Goal: Task Accomplishment & Management: Use online tool/utility

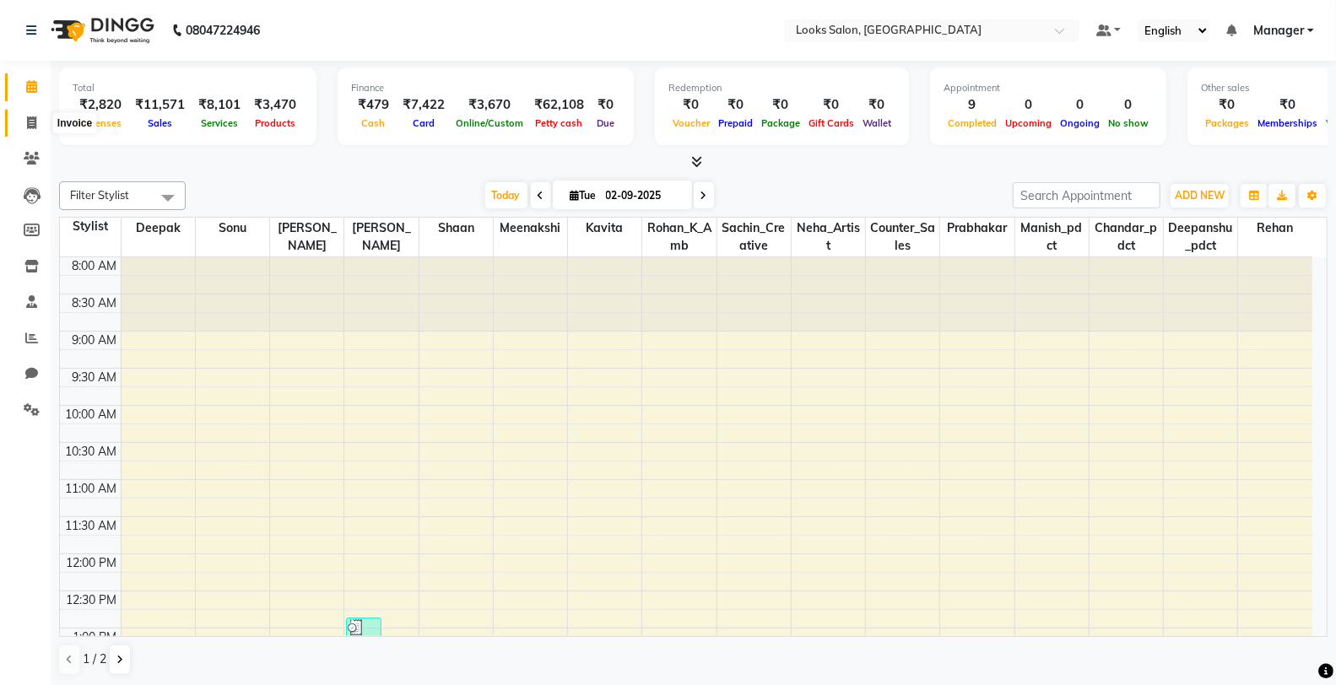
click at [19, 118] on span at bounding box center [32, 123] width 30 height 19
select select "service"
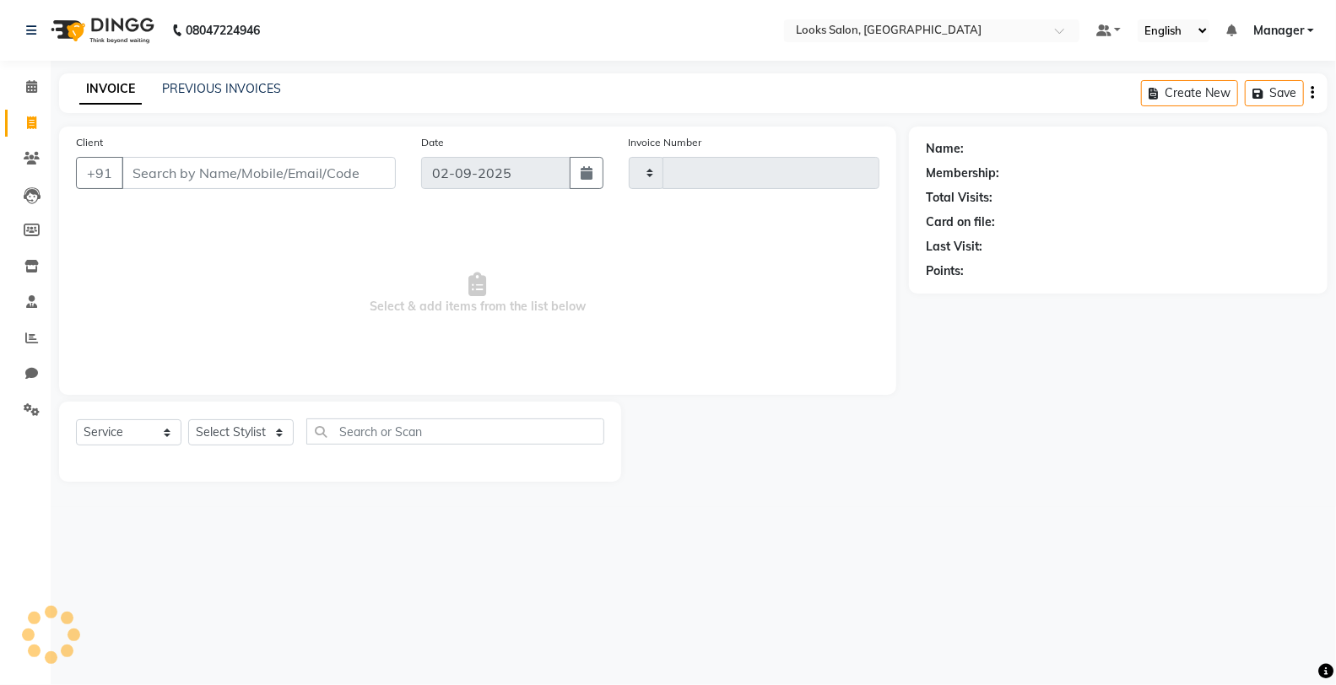
type input "4747"
select select "8125"
click at [38, 82] on span at bounding box center [32, 87] width 30 height 19
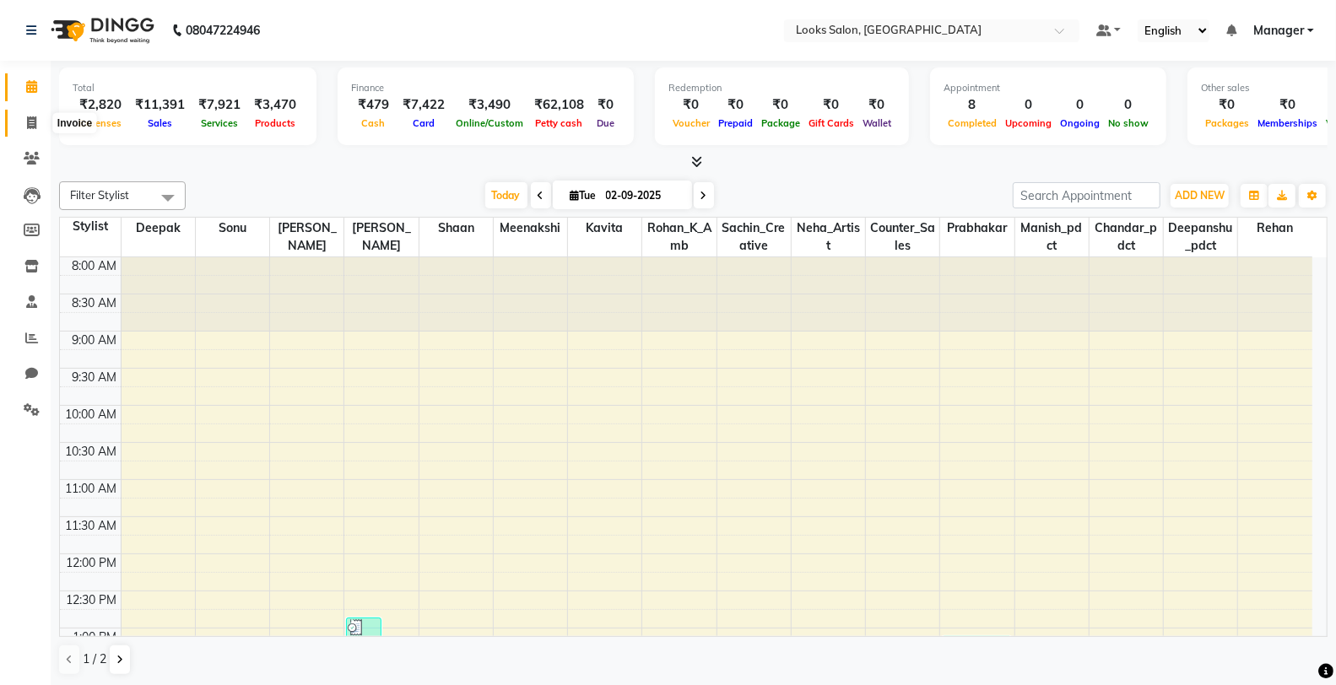
click at [20, 124] on span at bounding box center [32, 123] width 30 height 19
select select "service"
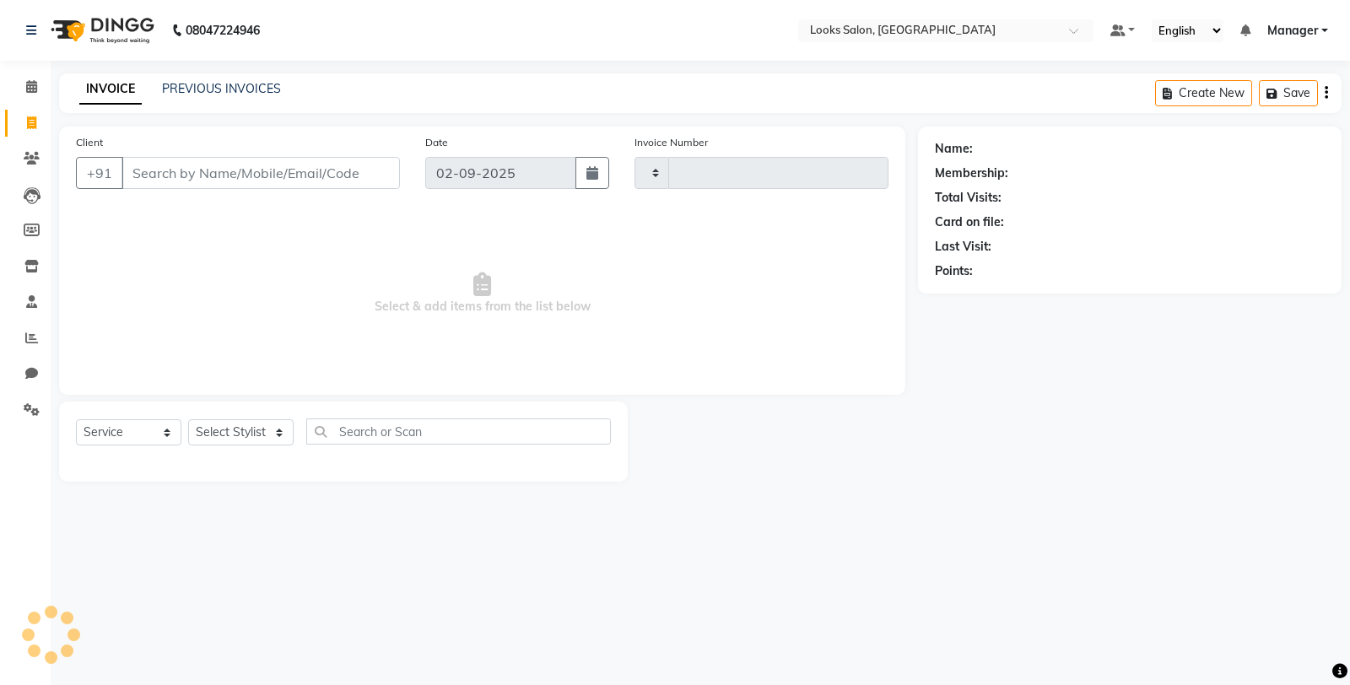
type input "4747"
select select "8125"
click at [260, 433] on select "Select Stylist Chandar_pdct Counter_Sales Damini_Mgr [PERSON_NAME] [PERSON_NAME…" at bounding box center [241, 432] width 106 height 26
select select "75830"
click at [188, 420] on select "Select Stylist Chandar_pdct Counter_Sales Damini_Mgr [PERSON_NAME] [PERSON_NAME…" at bounding box center [241, 432] width 106 height 26
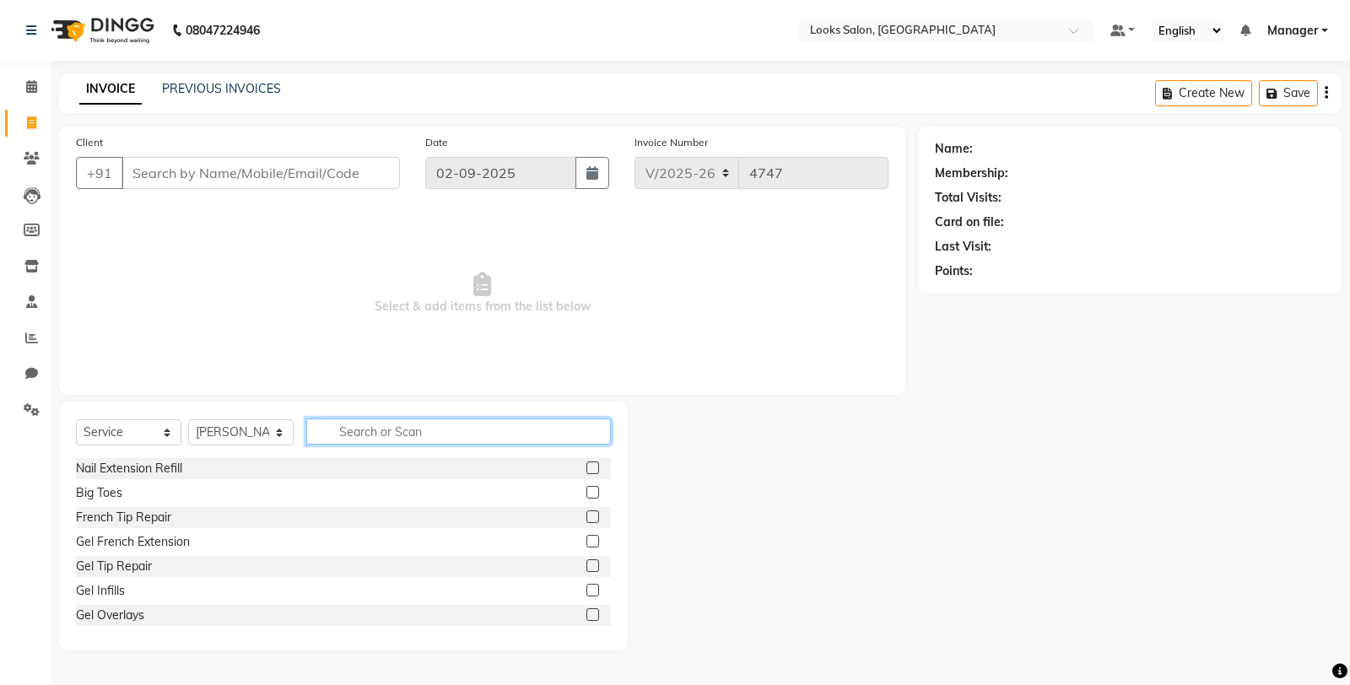
click at [437, 437] on input "text" at bounding box center [458, 432] width 305 height 26
type input "cut"
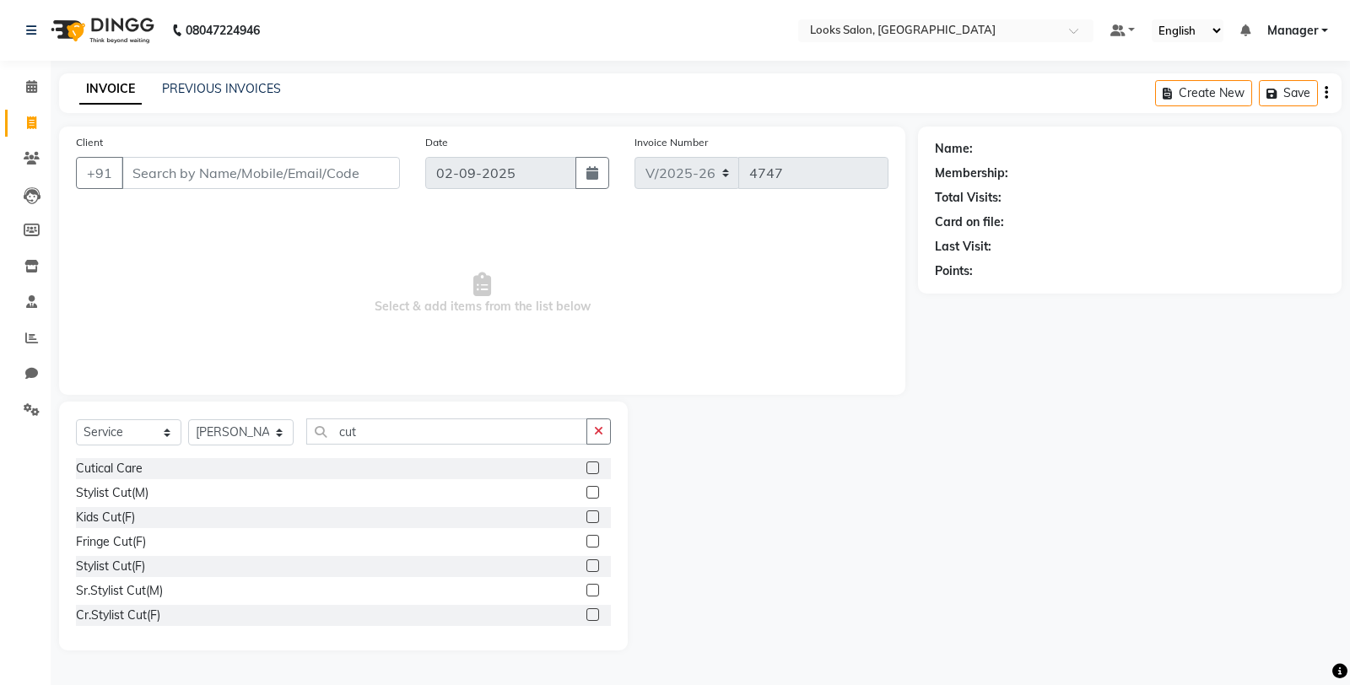
click at [587, 491] on label at bounding box center [593, 492] width 13 height 13
click at [587, 491] on input "checkbox" at bounding box center [592, 493] width 11 height 11
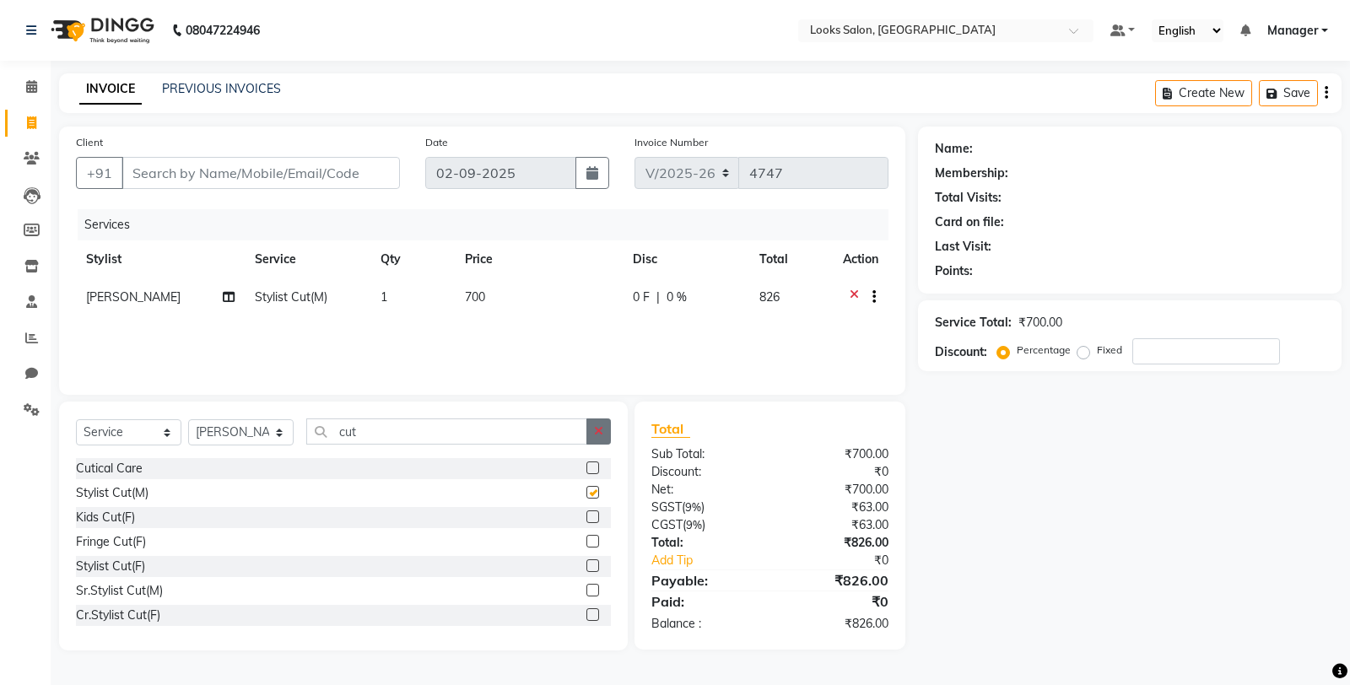
checkbox input "false"
click at [602, 435] on icon "button" at bounding box center [598, 431] width 9 height 12
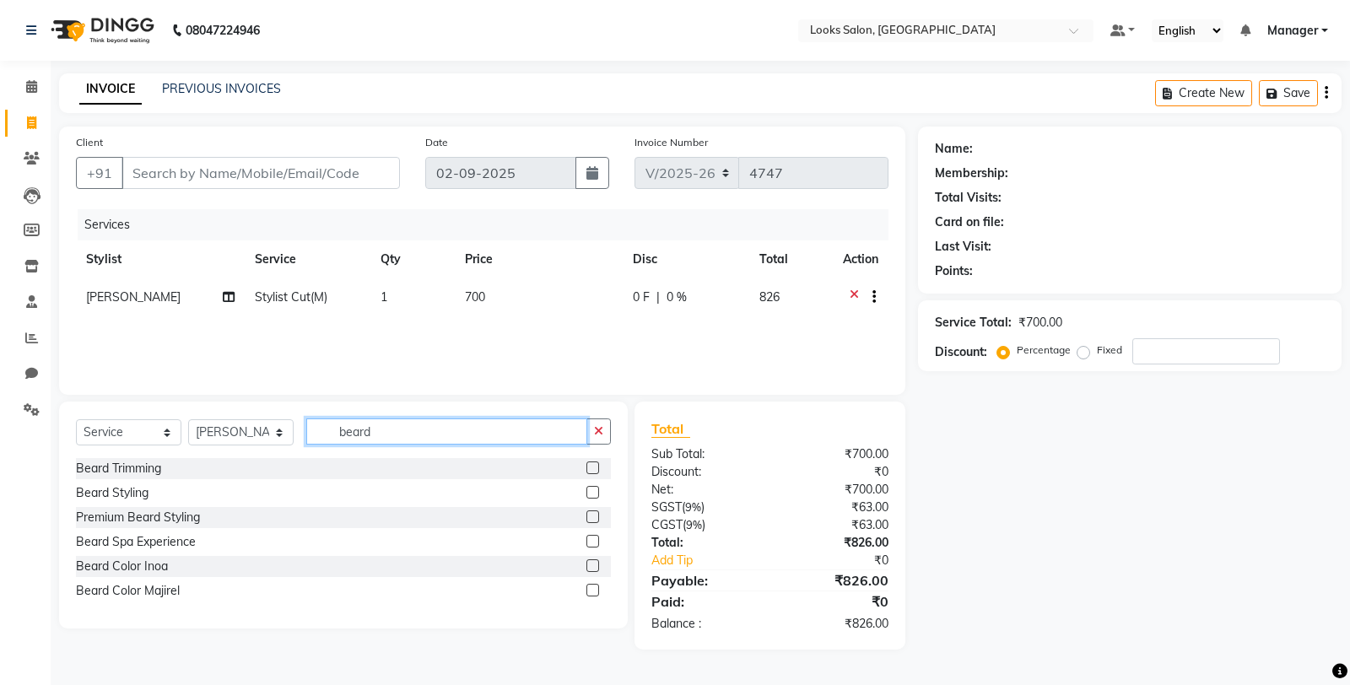
type input "beard"
click at [593, 468] on label at bounding box center [593, 468] width 13 height 13
click at [593, 468] on input "checkbox" at bounding box center [592, 468] width 11 height 11
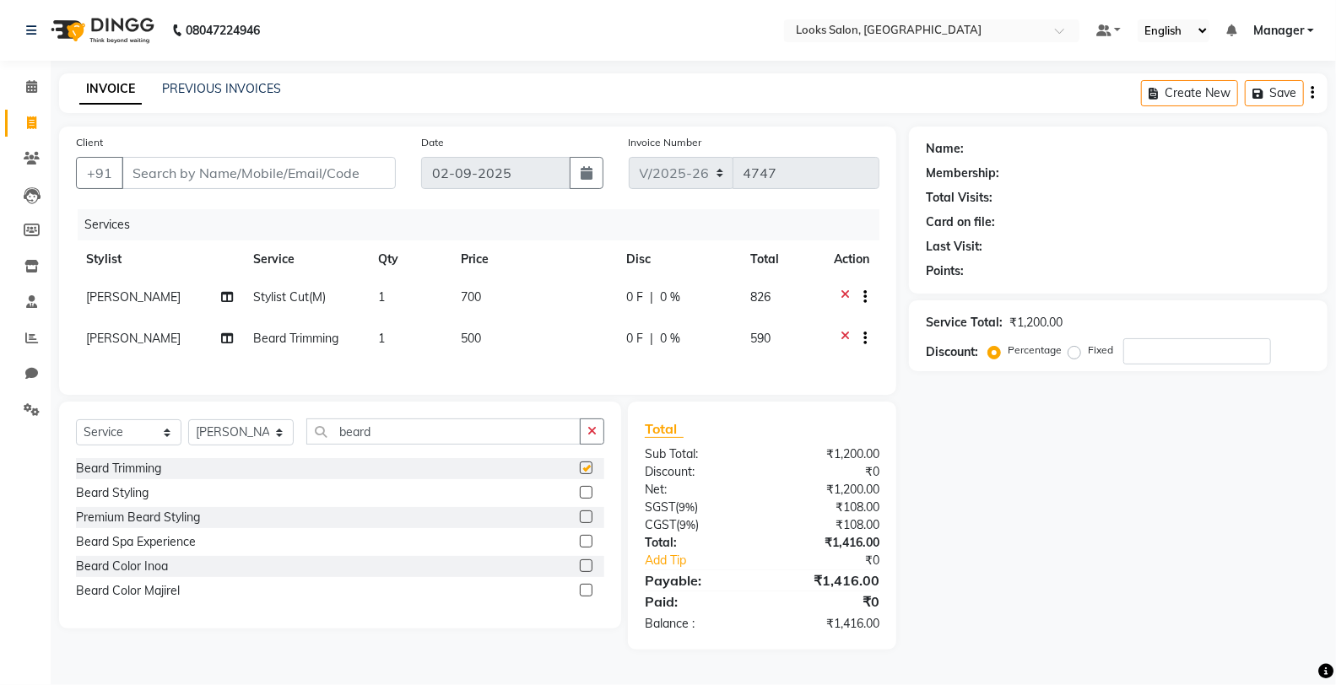
checkbox input "false"
click at [518, 302] on td "700" at bounding box center [533, 299] width 165 height 41
select select "75830"
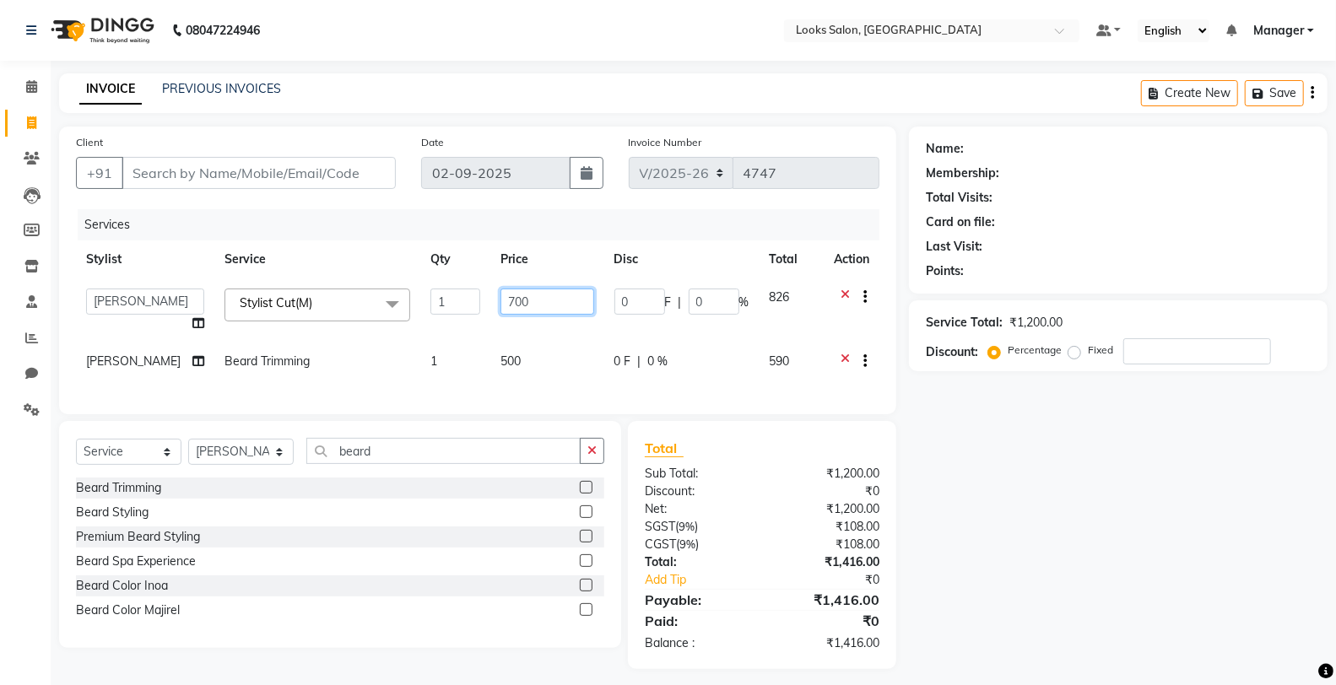
click at [533, 294] on input "700" at bounding box center [548, 302] width 94 height 26
type input "7"
type input "600"
click at [553, 357] on td "500" at bounding box center [547, 363] width 114 height 41
select select "75830"
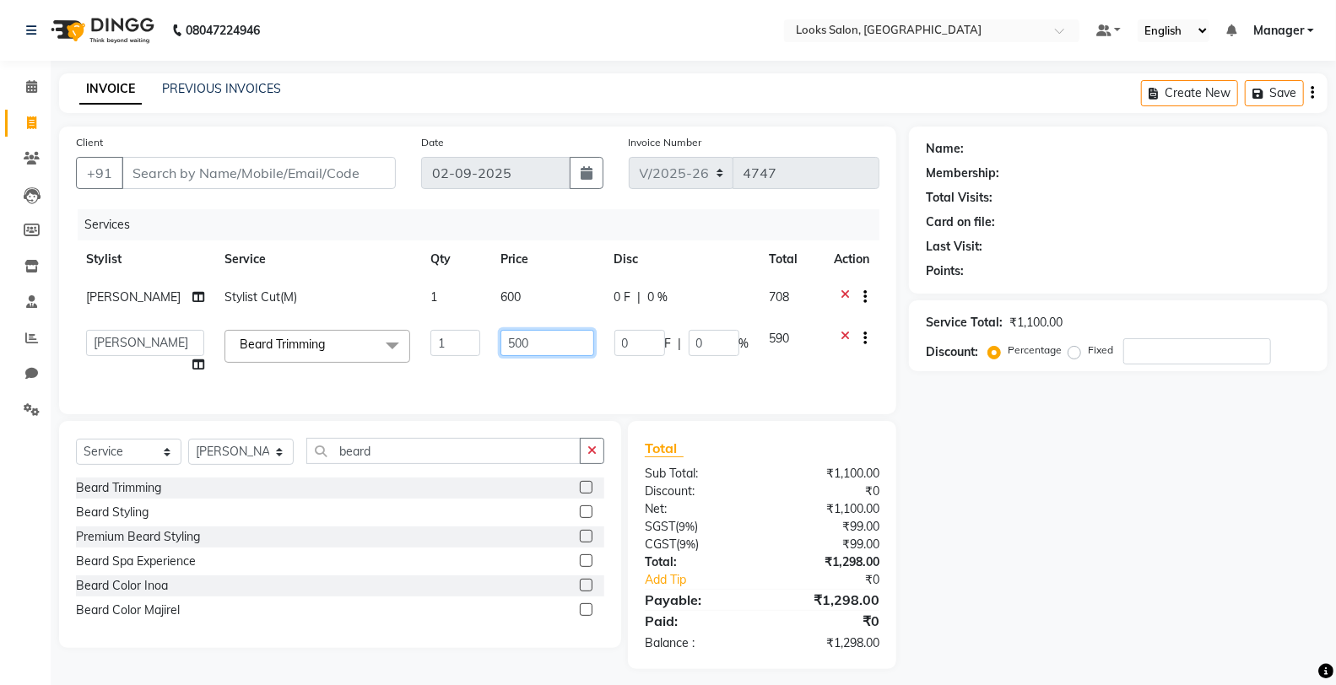
click at [549, 334] on input "500" at bounding box center [548, 343] width 94 height 26
type input "5"
type input "350"
click at [1009, 487] on div "Name: Membership: Total Visits: Card on file: Last Visit: Points: Service Total…" at bounding box center [1124, 398] width 431 height 543
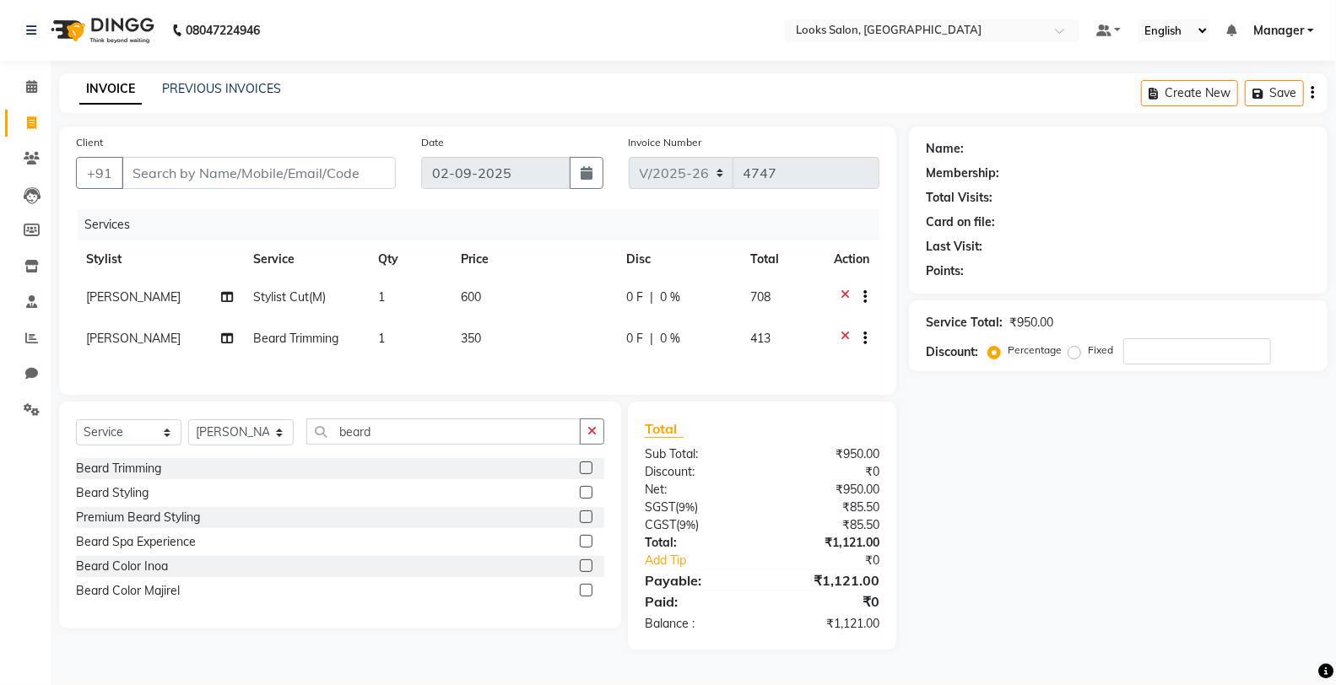
click at [500, 329] on td "350" at bounding box center [533, 340] width 165 height 41
select select "75830"
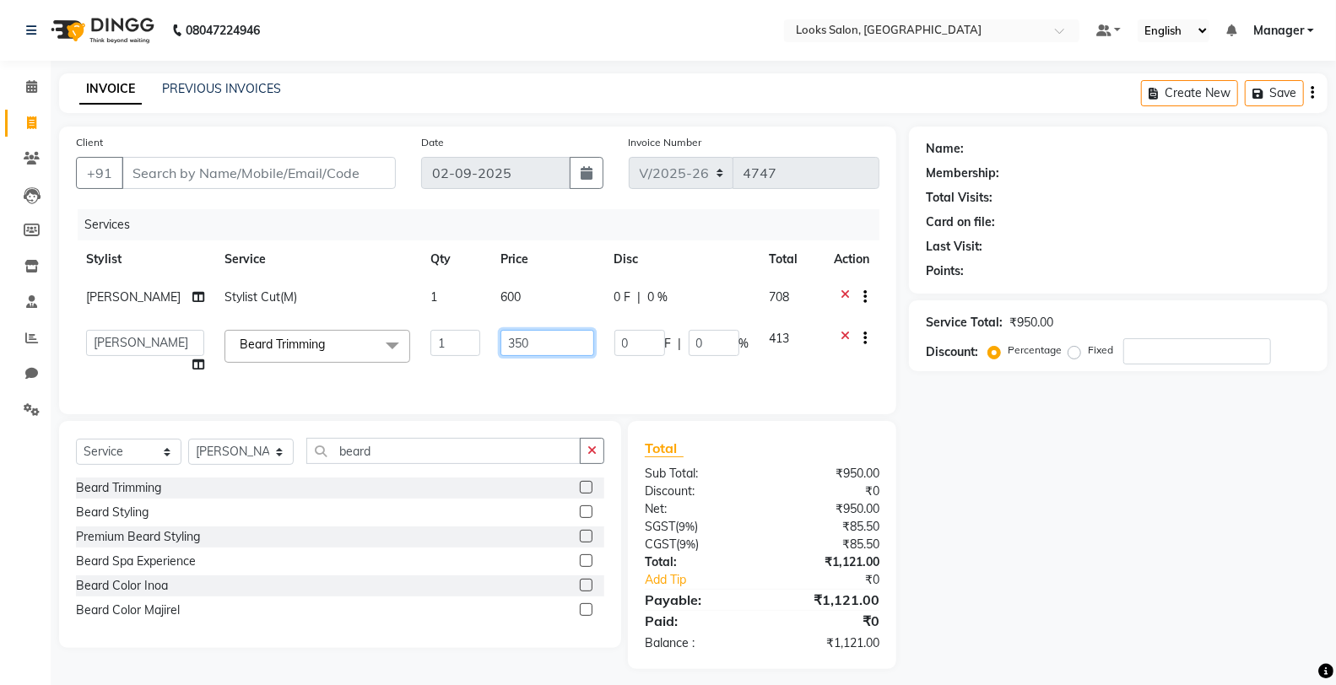
click at [516, 335] on input "350" at bounding box center [548, 343] width 94 height 26
type input "349"
click at [1097, 479] on div "Name: Membership: Total Visits: Card on file: Last Visit: Points: Service Total…" at bounding box center [1124, 398] width 431 height 543
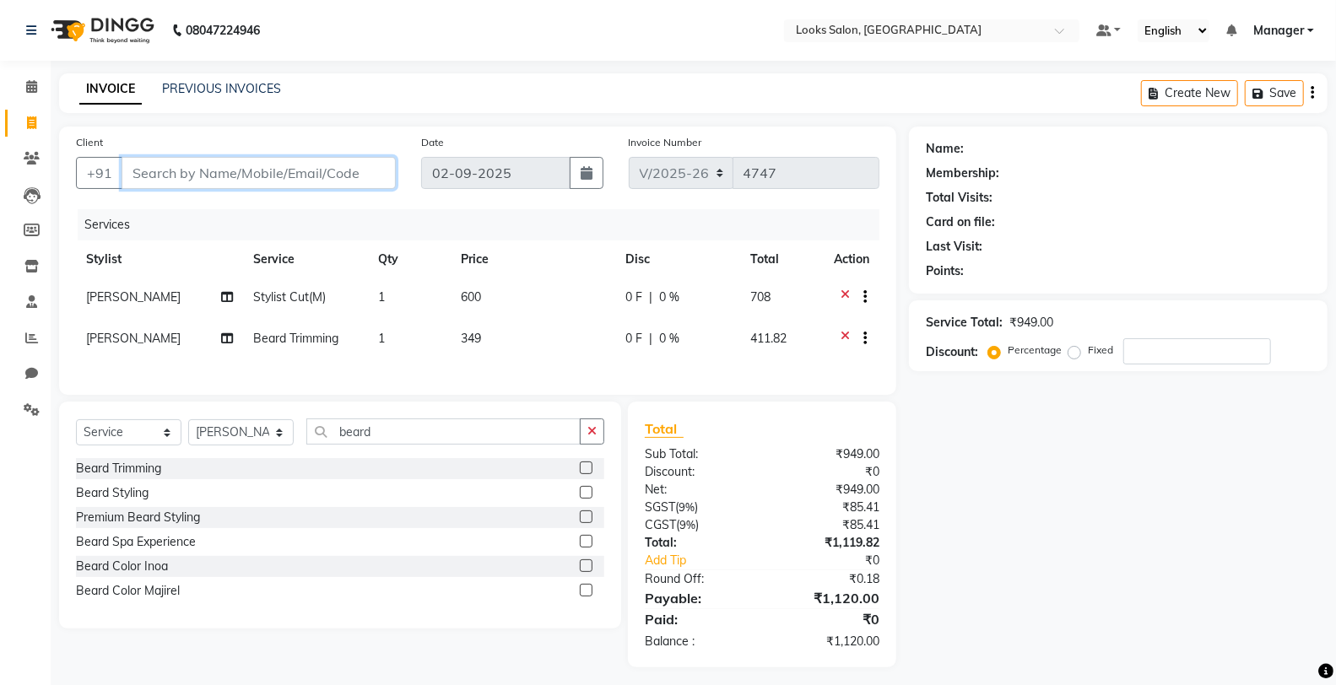
click at [203, 170] on input "Client" at bounding box center [259, 173] width 274 height 32
type input "7"
type input "0"
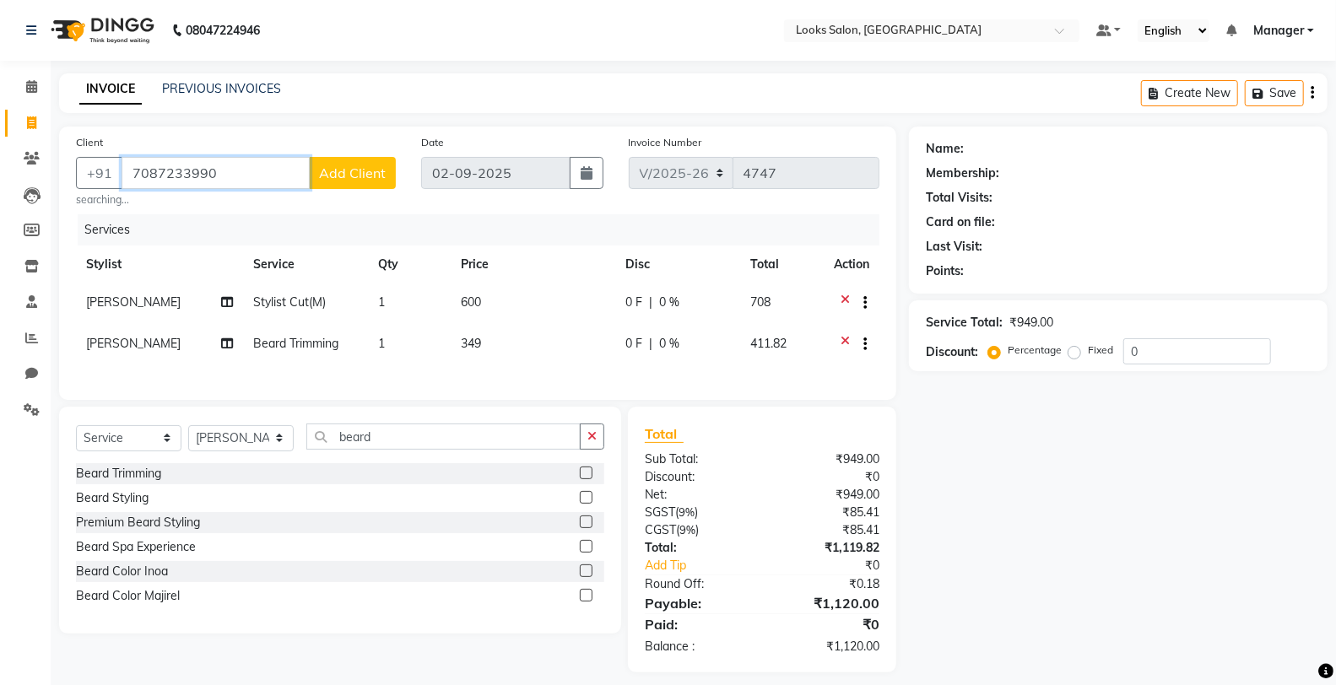
type input "7087233990"
click at [332, 165] on span "Add Client" at bounding box center [352, 173] width 67 height 17
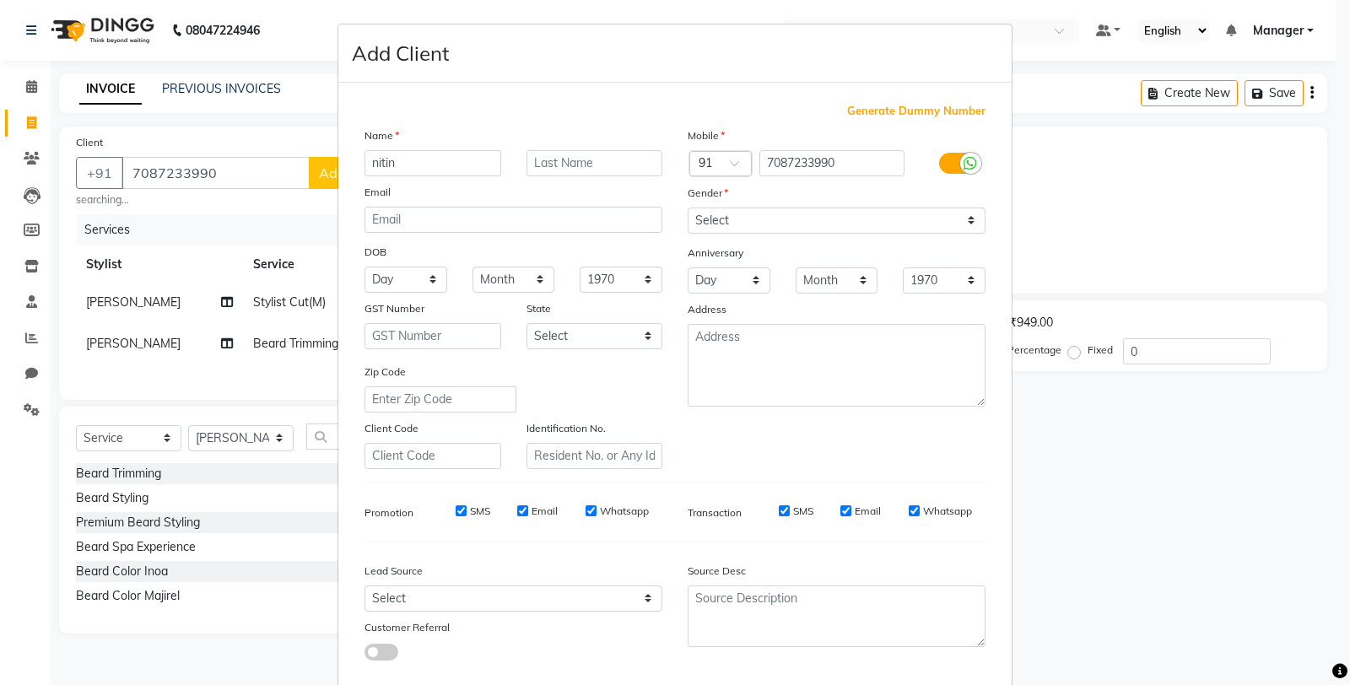
type input "nitin"
type input "rana"
drag, startPoint x: 763, startPoint y: 214, endPoint x: 773, endPoint y: 233, distance: 21.9
click at [763, 218] on select "Select [DEMOGRAPHIC_DATA] [DEMOGRAPHIC_DATA] Other Prefer Not To Say" at bounding box center [837, 221] width 298 height 26
select select "[DEMOGRAPHIC_DATA]"
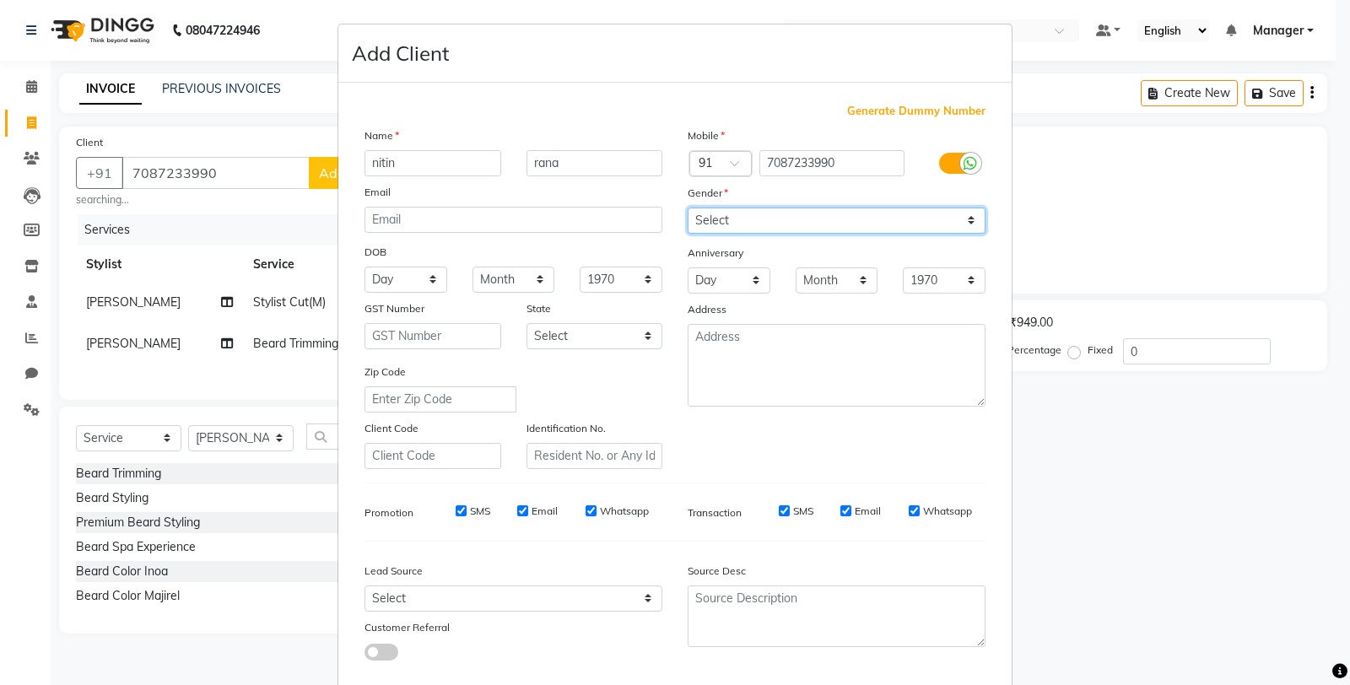
click at [688, 208] on select "Select [DEMOGRAPHIC_DATA] [DEMOGRAPHIC_DATA] Other Prefer Not To Say" at bounding box center [837, 221] width 298 height 26
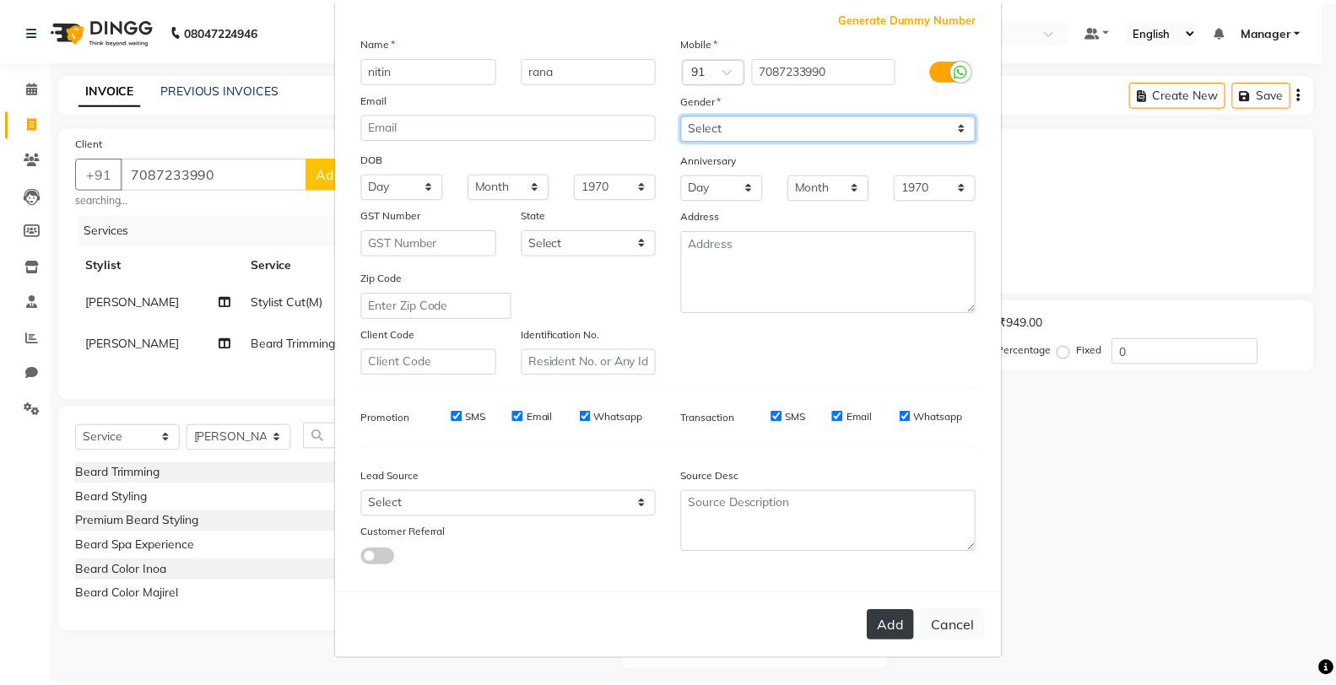
scroll to position [95, 0]
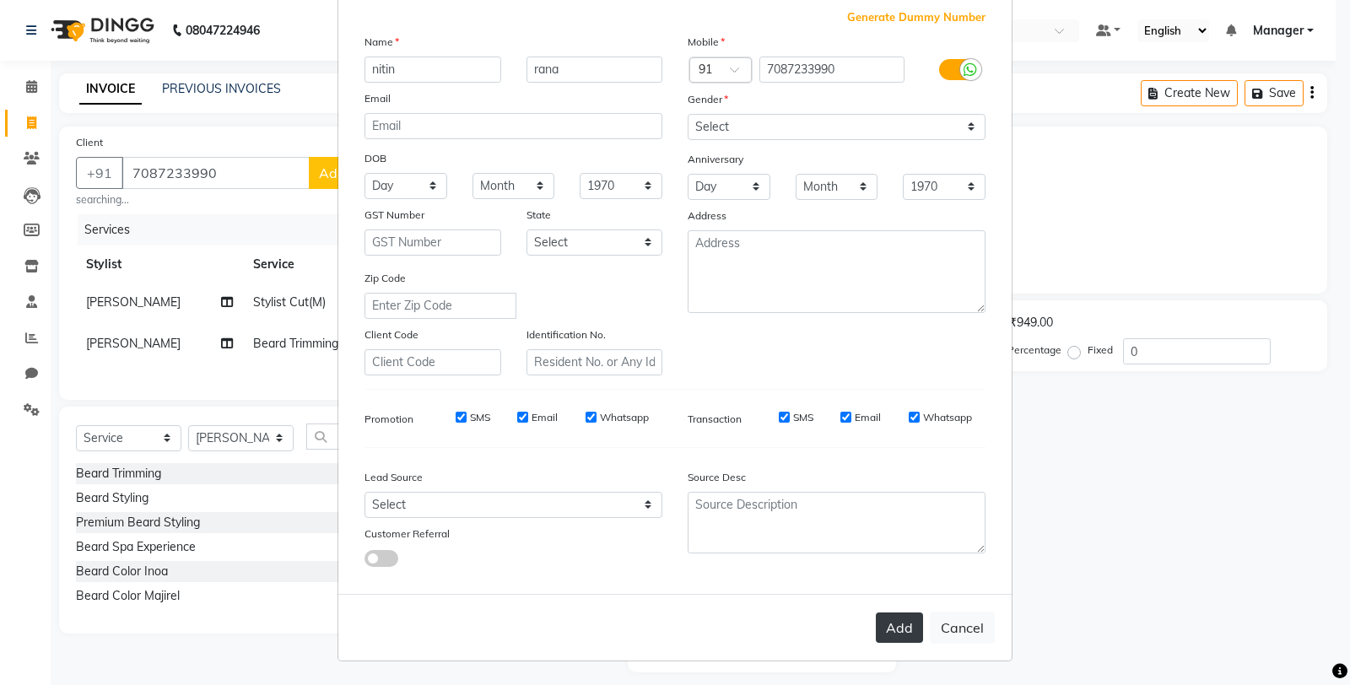
click at [896, 627] on button "Add" at bounding box center [899, 628] width 47 height 30
select select
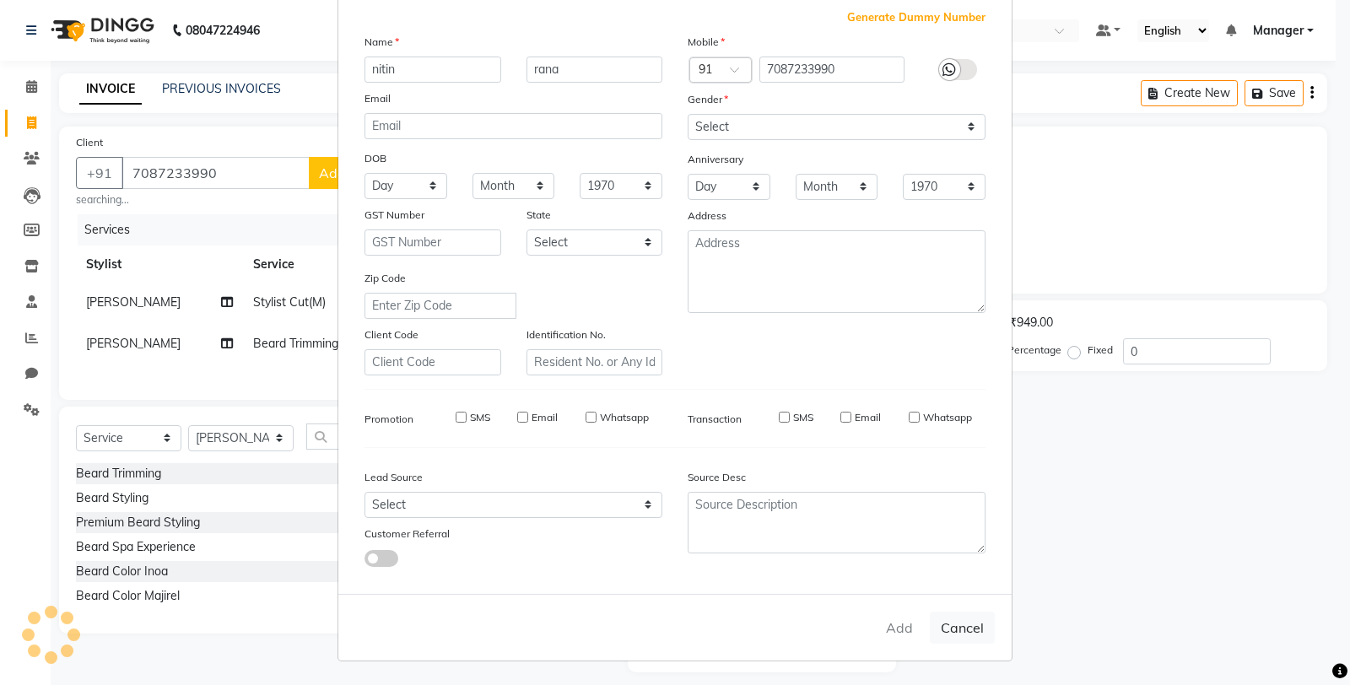
select select
checkbox input "false"
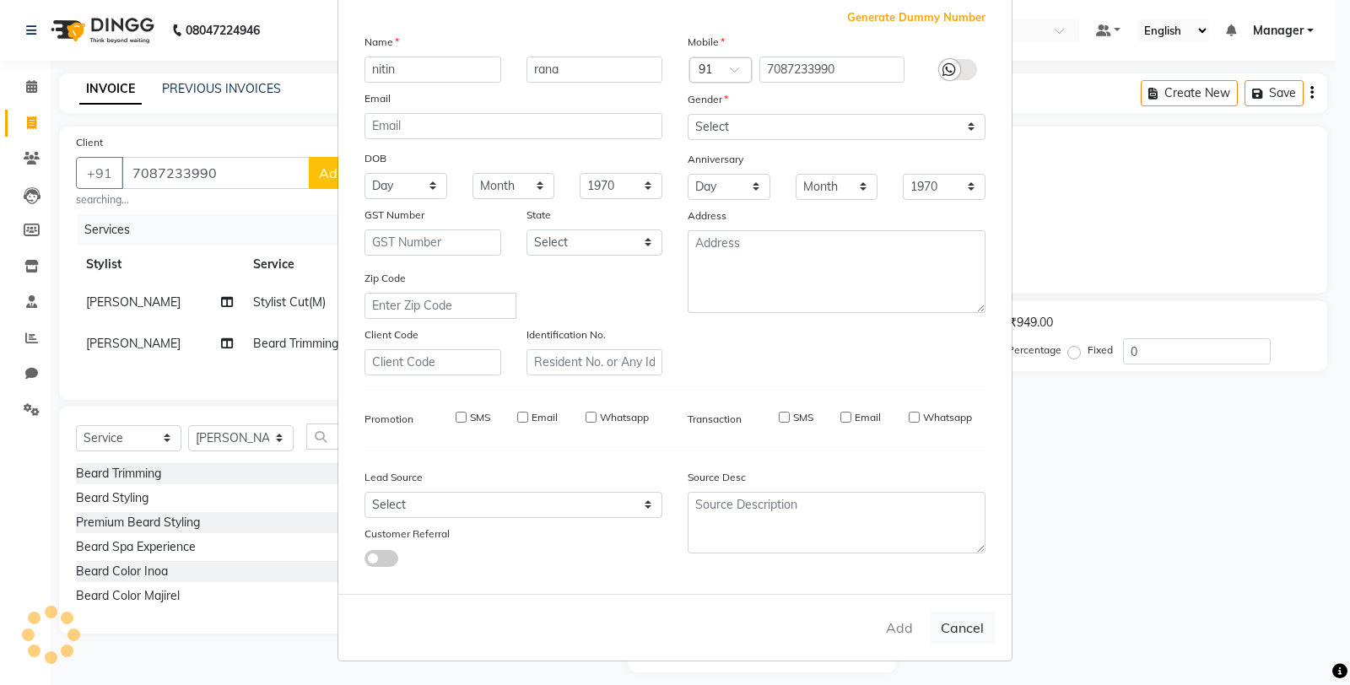
checkbox input "false"
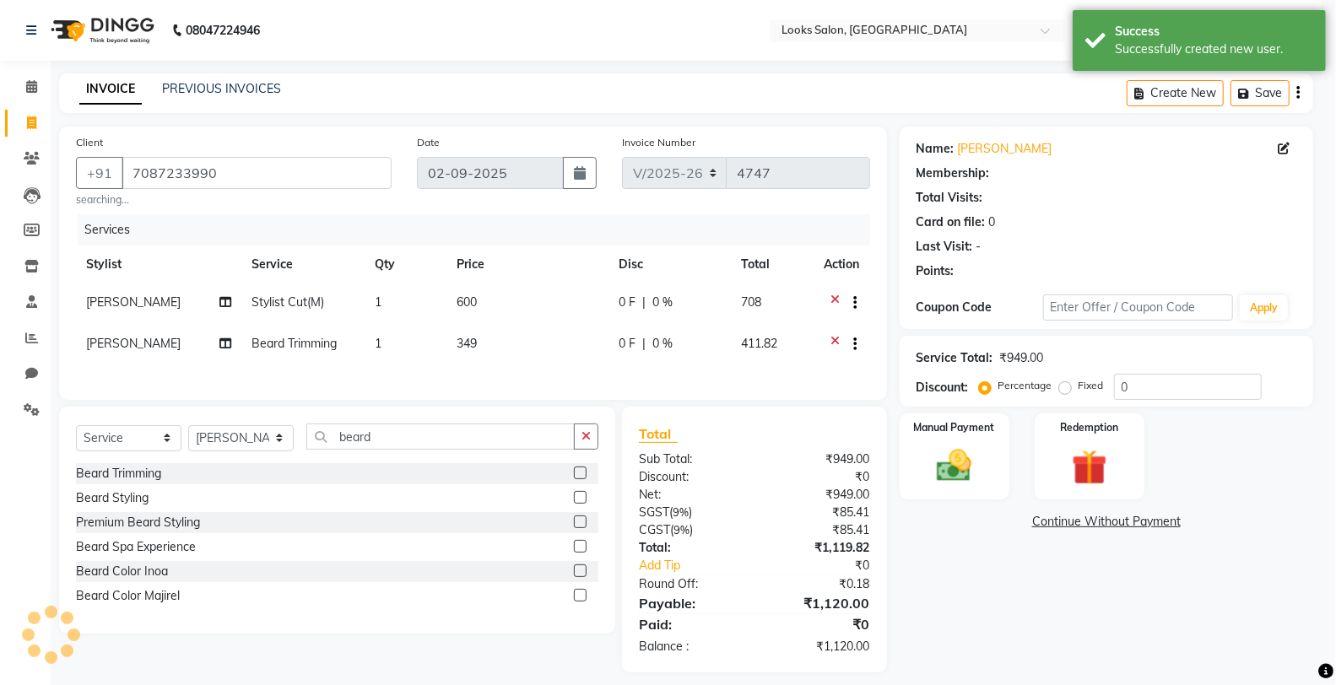
select select "1: Object"
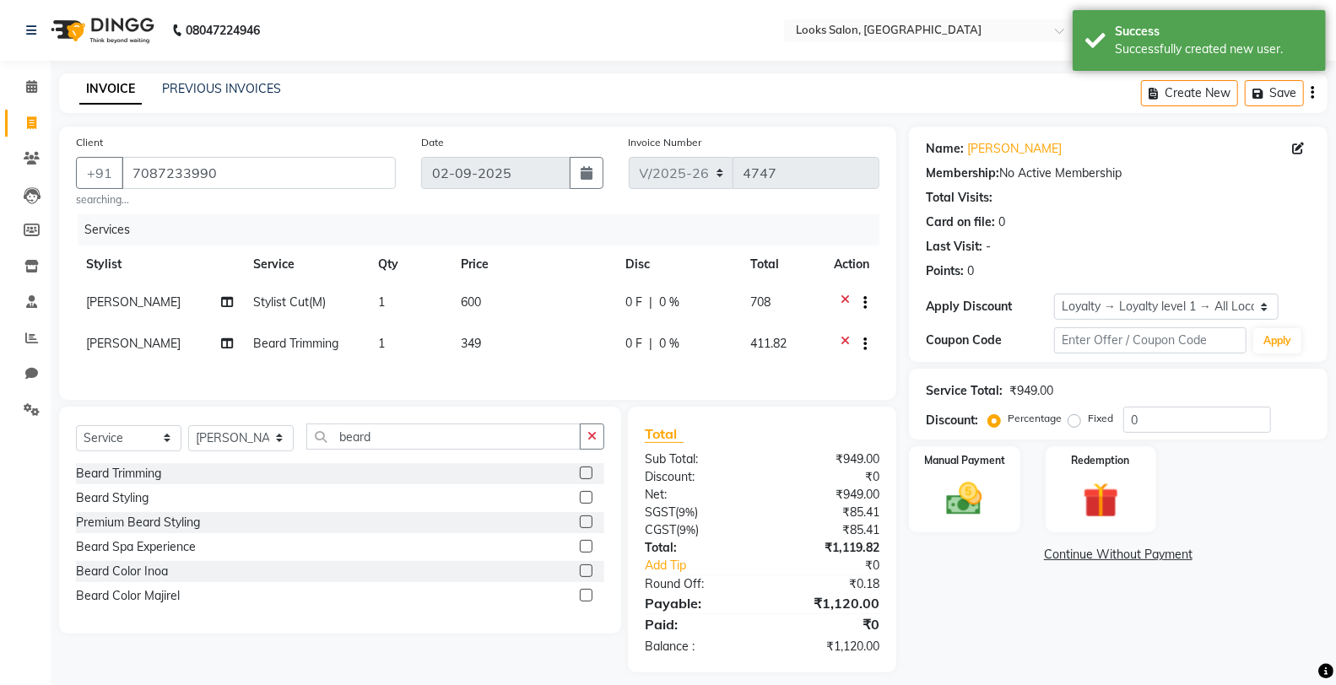
scroll to position [24, 0]
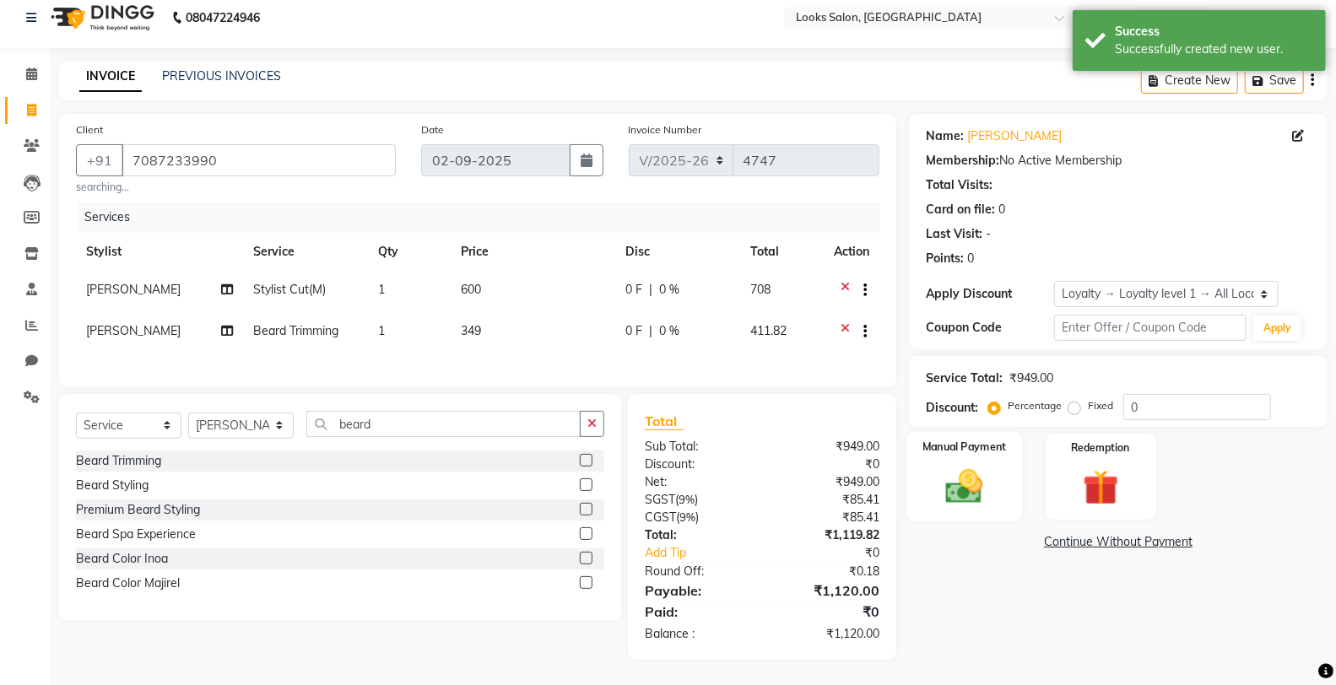
click at [959, 467] on img at bounding box center [964, 486] width 60 height 43
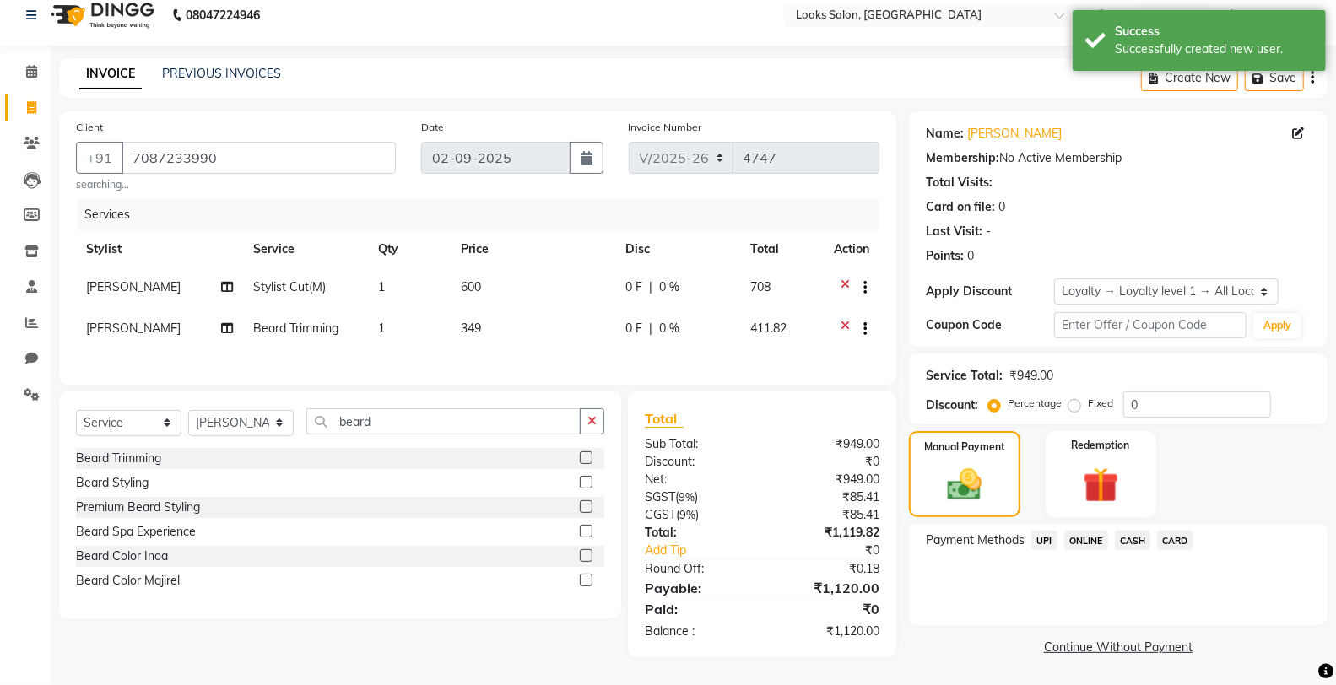
click at [1041, 538] on span "UPI" at bounding box center [1044, 540] width 26 height 19
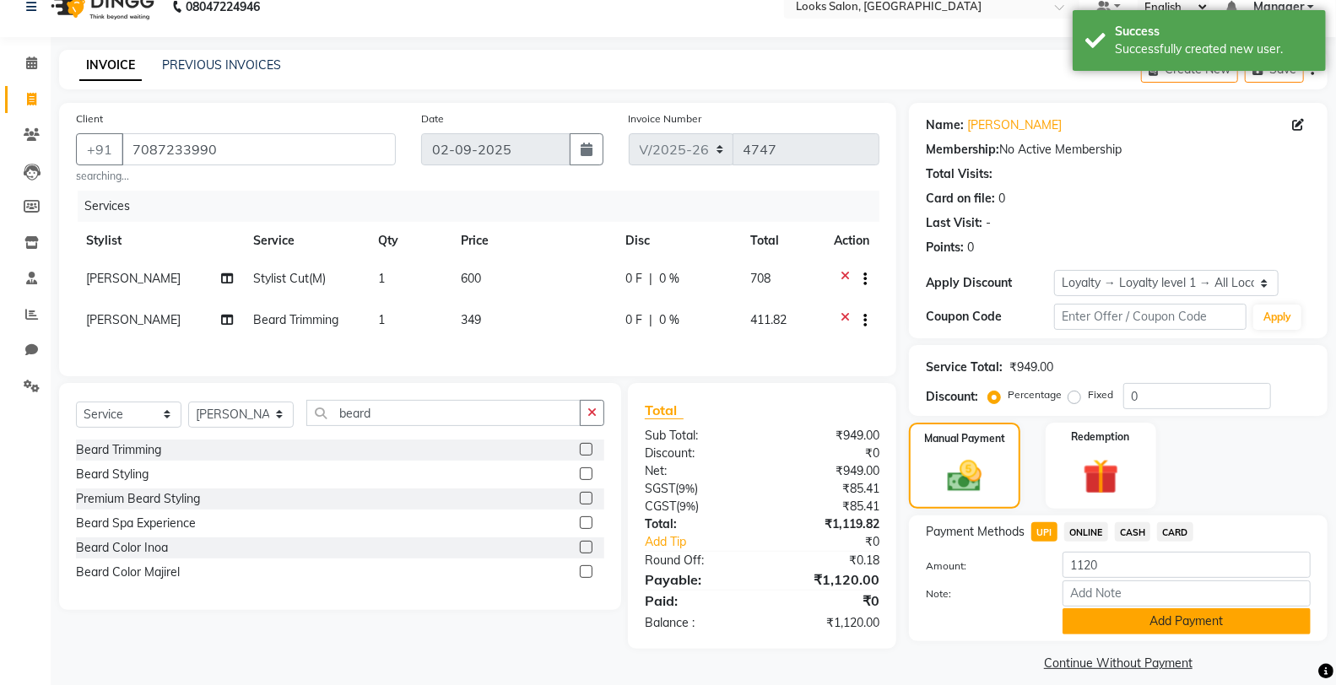
click at [1120, 616] on button "Add Payment" at bounding box center [1187, 622] width 248 height 26
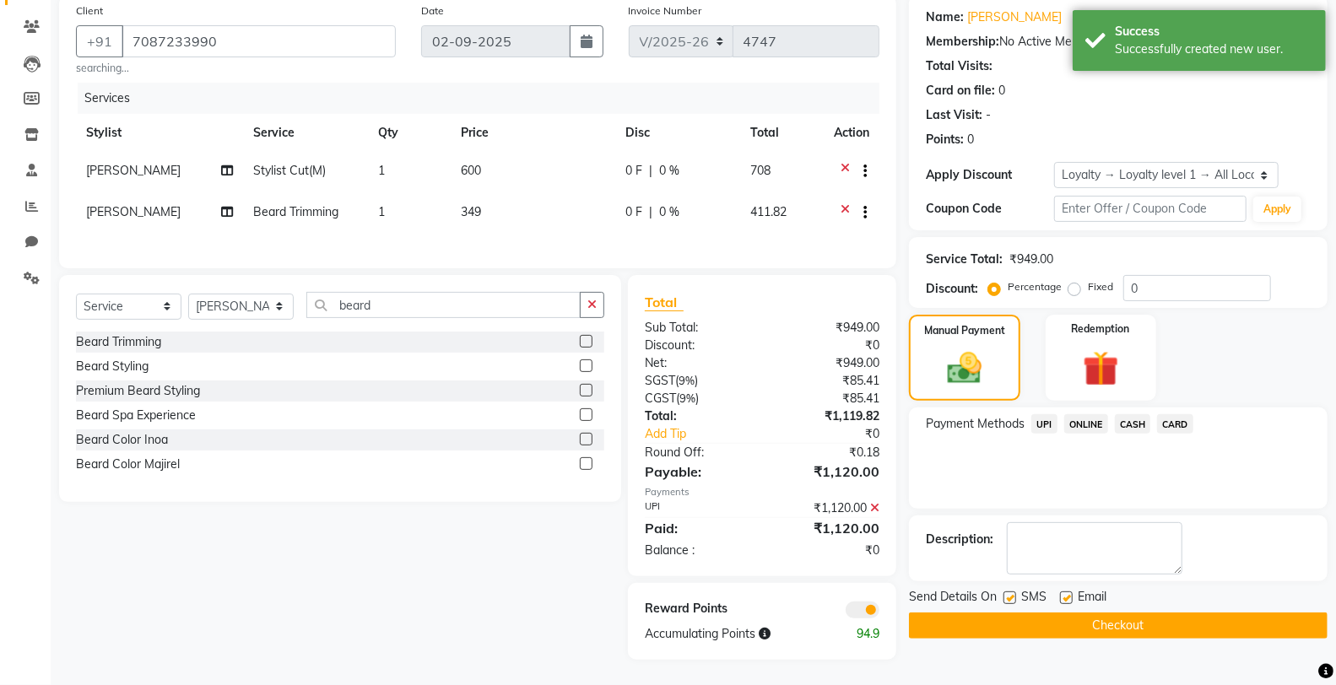
scroll to position [142, 0]
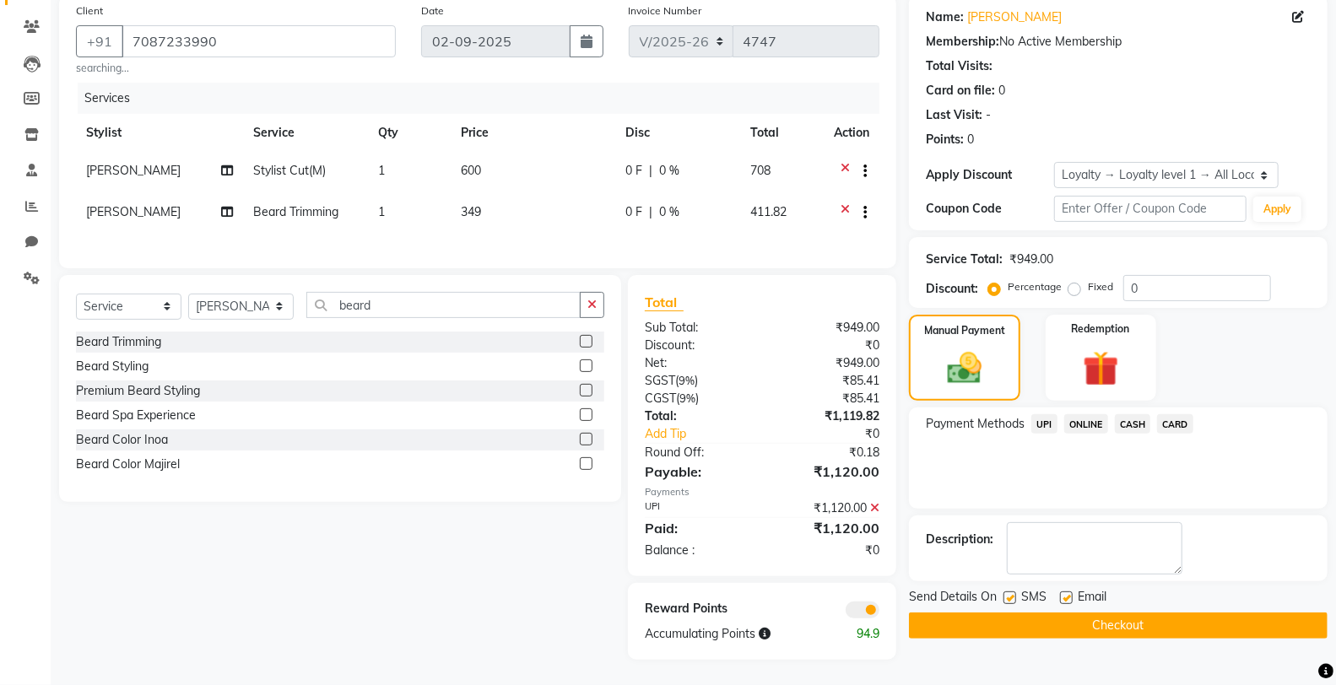
click at [1009, 592] on label at bounding box center [1010, 598] width 13 height 13
click at [1009, 593] on input "checkbox" at bounding box center [1009, 598] width 11 height 11
checkbox input "false"
click at [1106, 617] on button "Checkout" at bounding box center [1118, 626] width 419 height 26
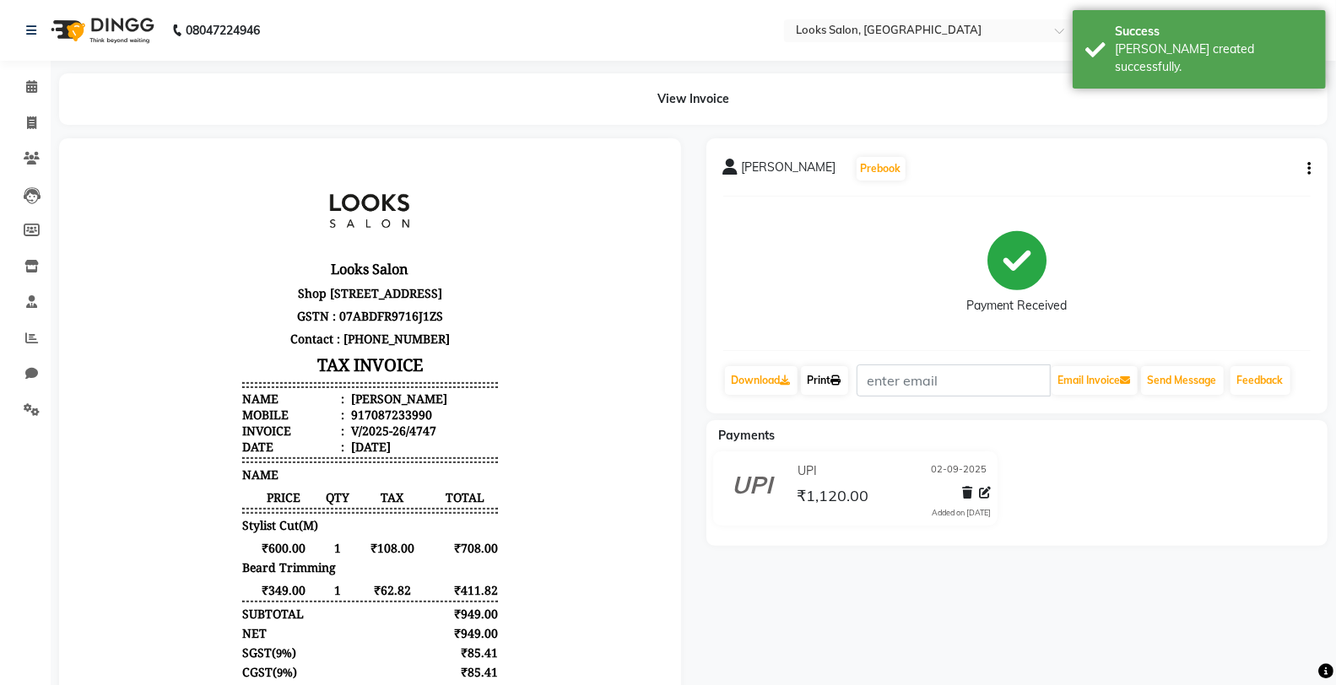
click at [829, 380] on link "Print" at bounding box center [824, 380] width 47 height 29
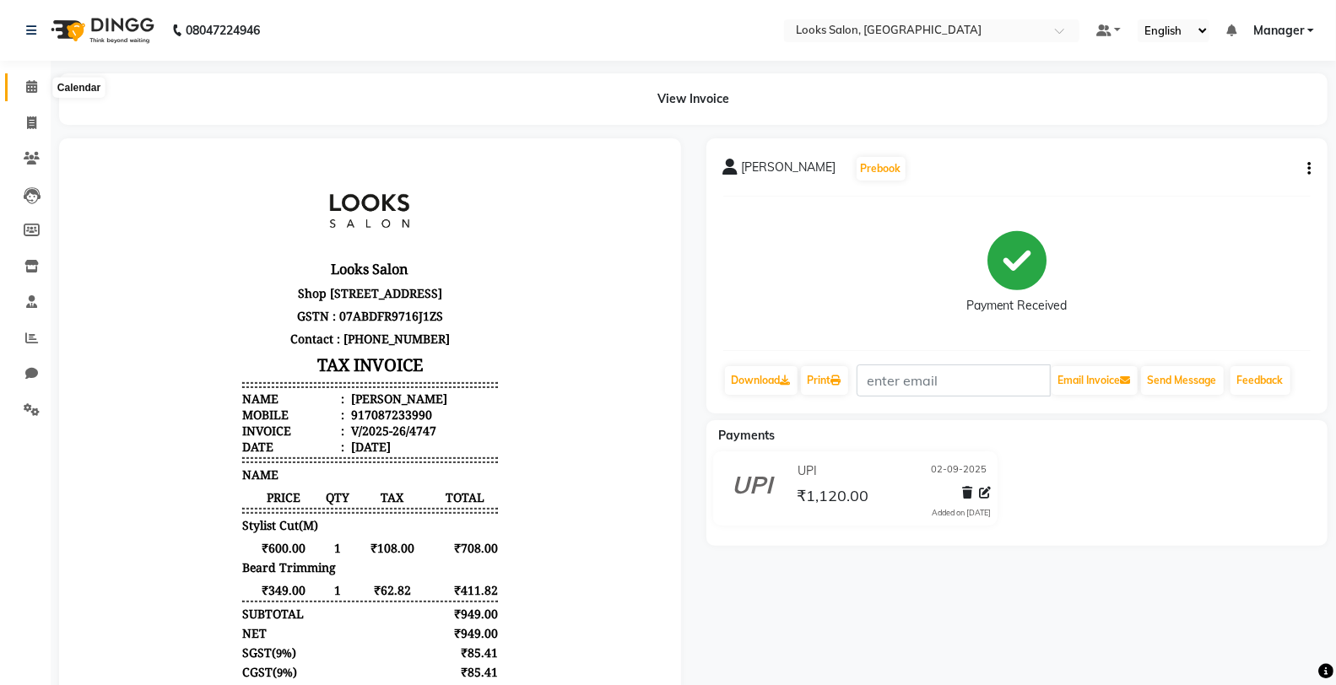
click at [22, 86] on span at bounding box center [32, 87] width 30 height 19
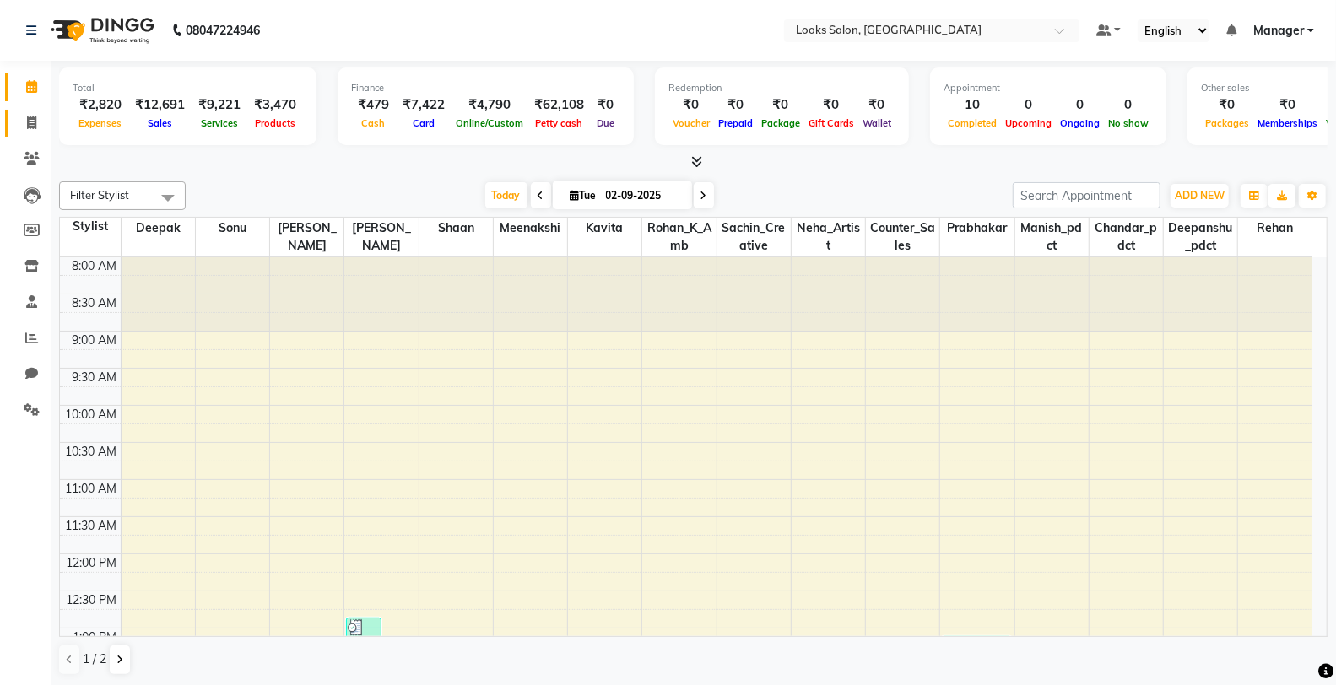
click at [10, 116] on link "Invoice" at bounding box center [25, 124] width 41 height 28
select select "service"
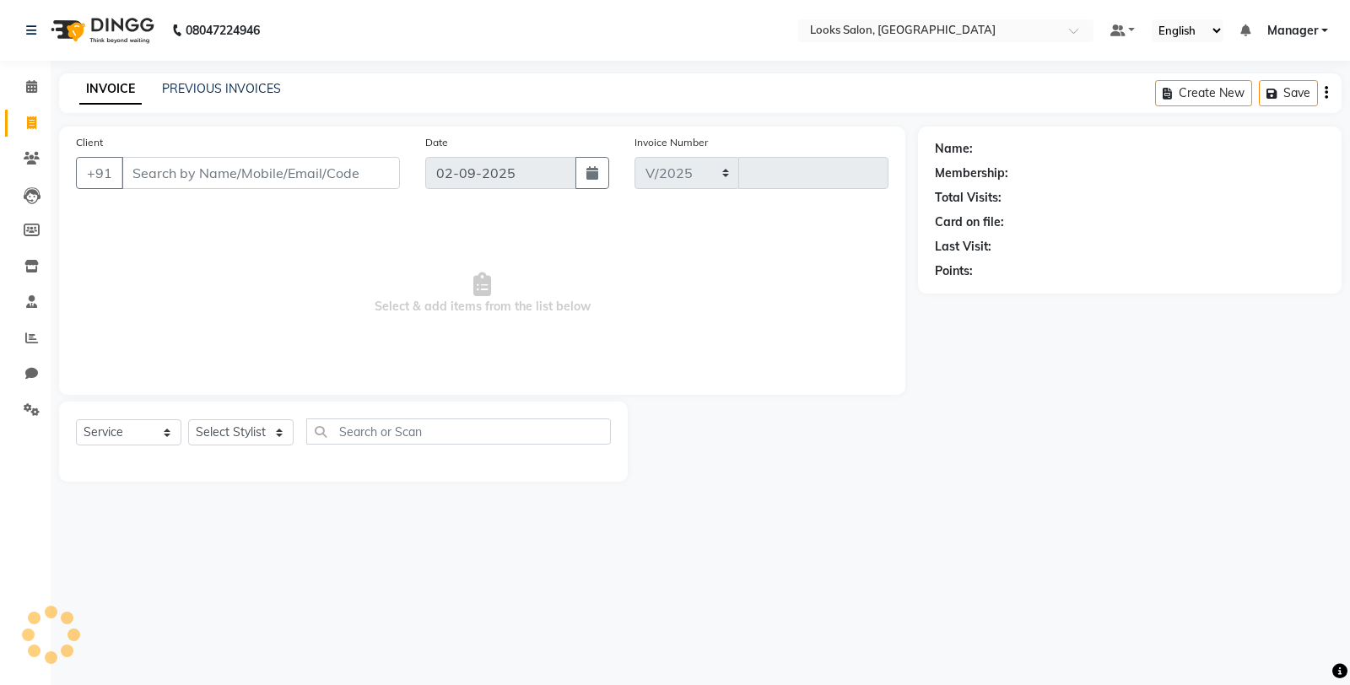
select select "8125"
type input "4748"
click at [37, 89] on span at bounding box center [32, 87] width 30 height 19
